Goal: Navigation & Orientation: Go to known website

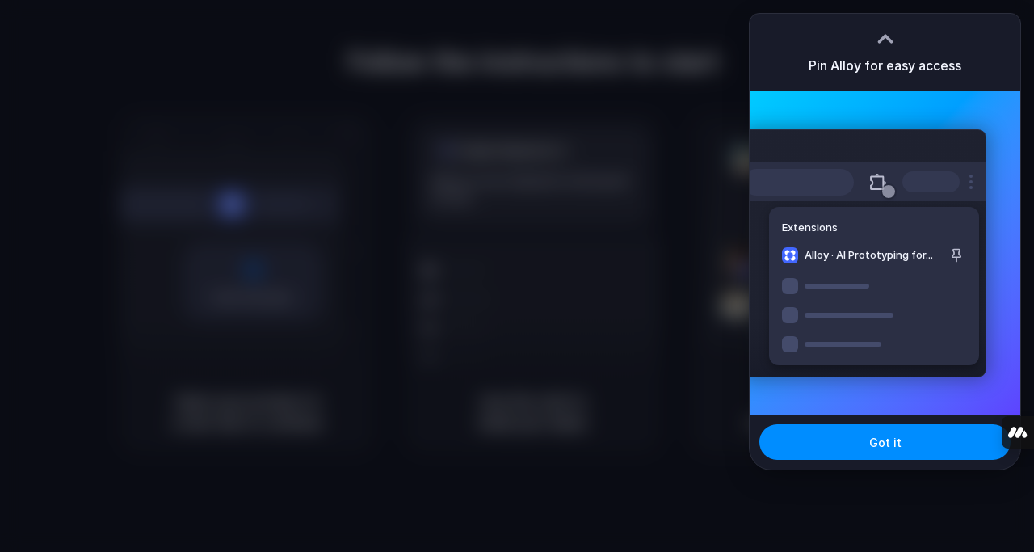
click at [889, 37] on div at bounding box center [885, 34] width 24 height 24
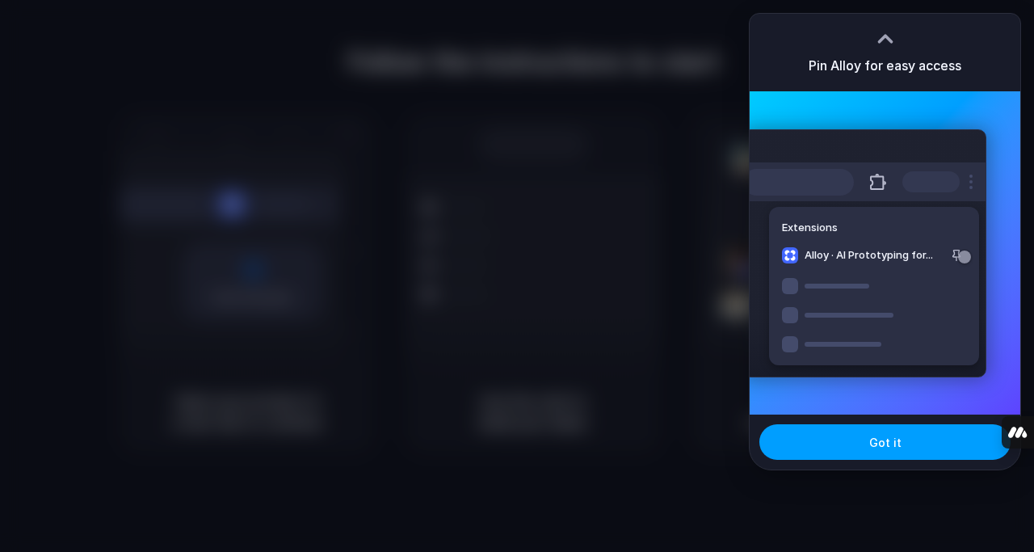
click at [894, 432] on button "Got it" at bounding box center [884, 442] width 251 height 36
